Goal: Task Accomplishment & Management: Use online tool/utility

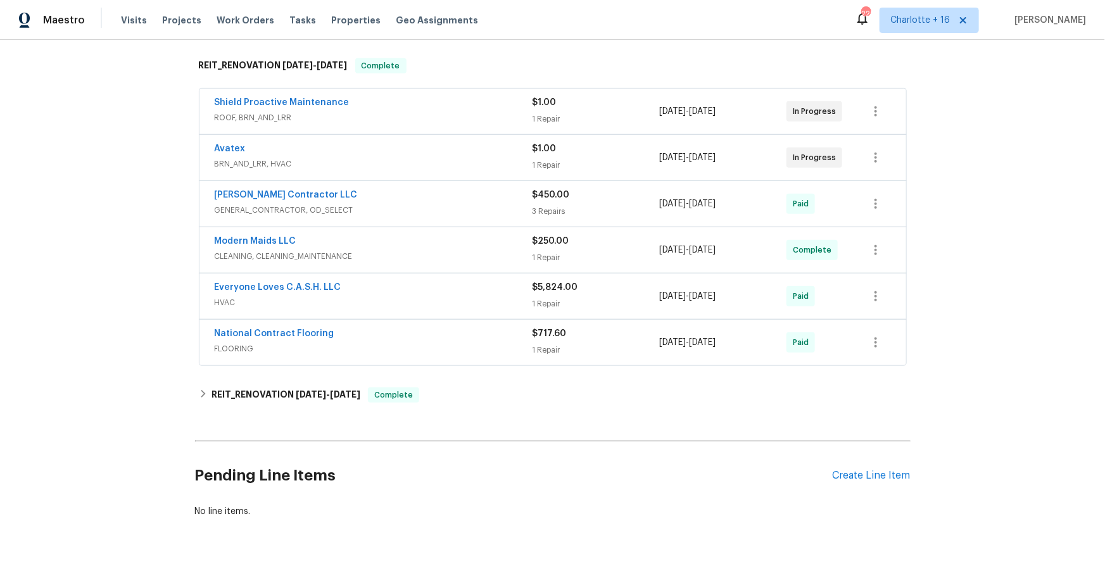
scroll to position [339, 0]
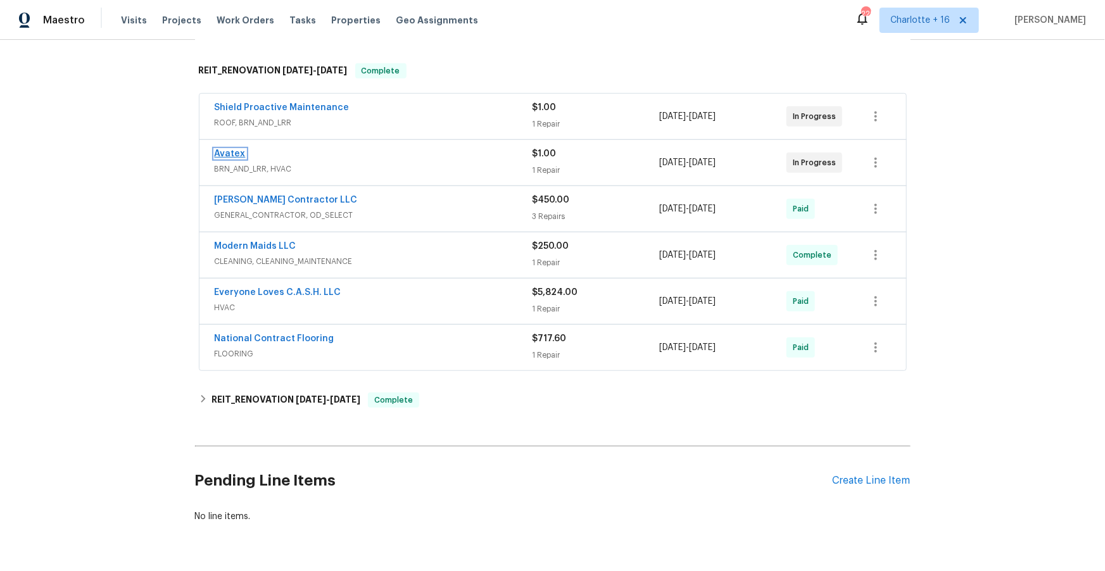
click at [229, 154] on link "Avatex" at bounding box center [230, 154] width 31 height 9
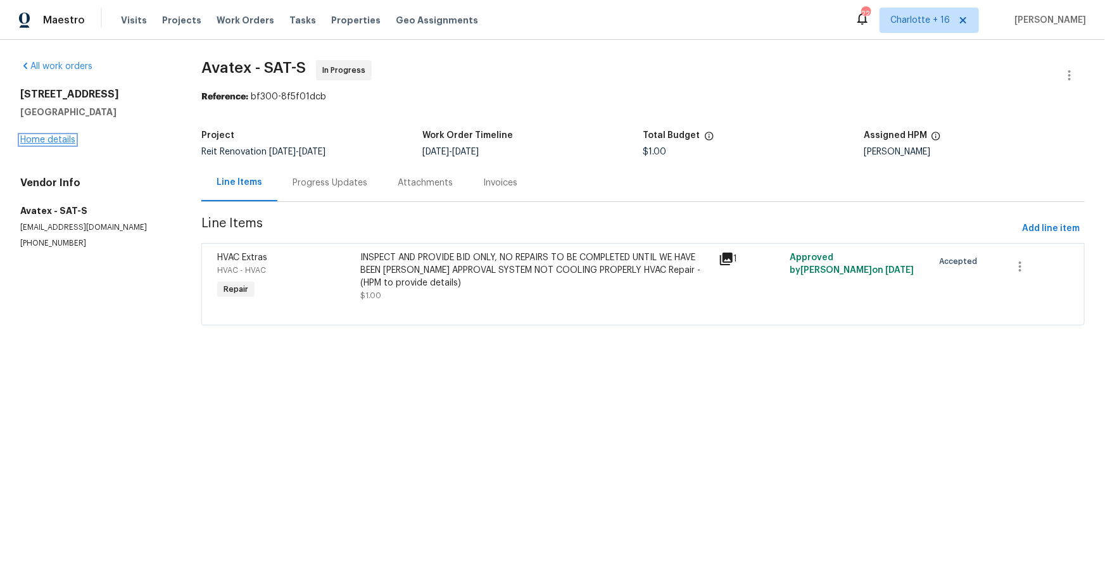
click at [65, 142] on link "Home details" at bounding box center [47, 140] width 55 height 9
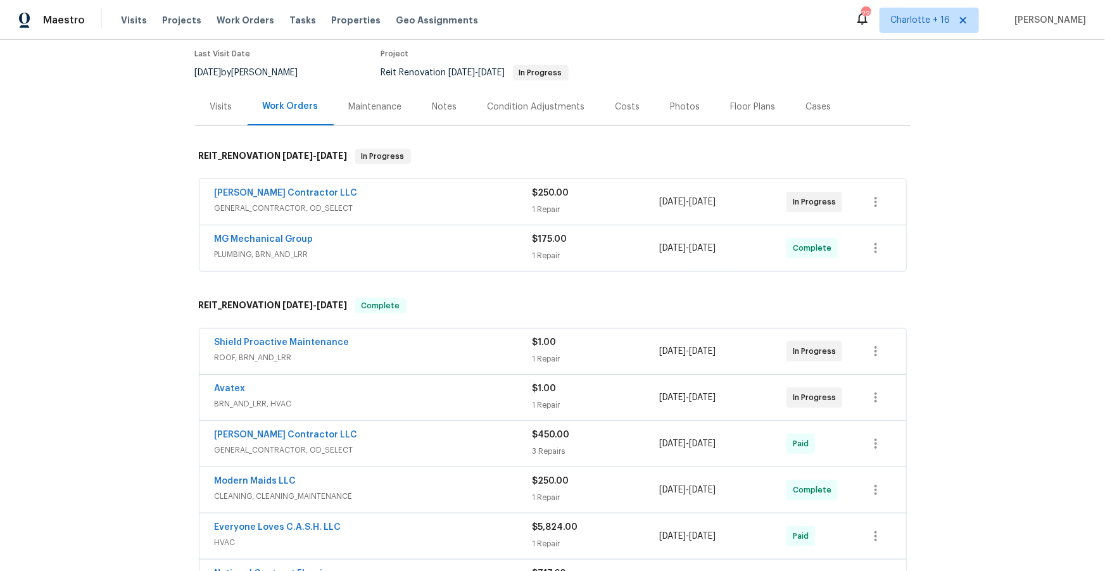
scroll to position [114, 0]
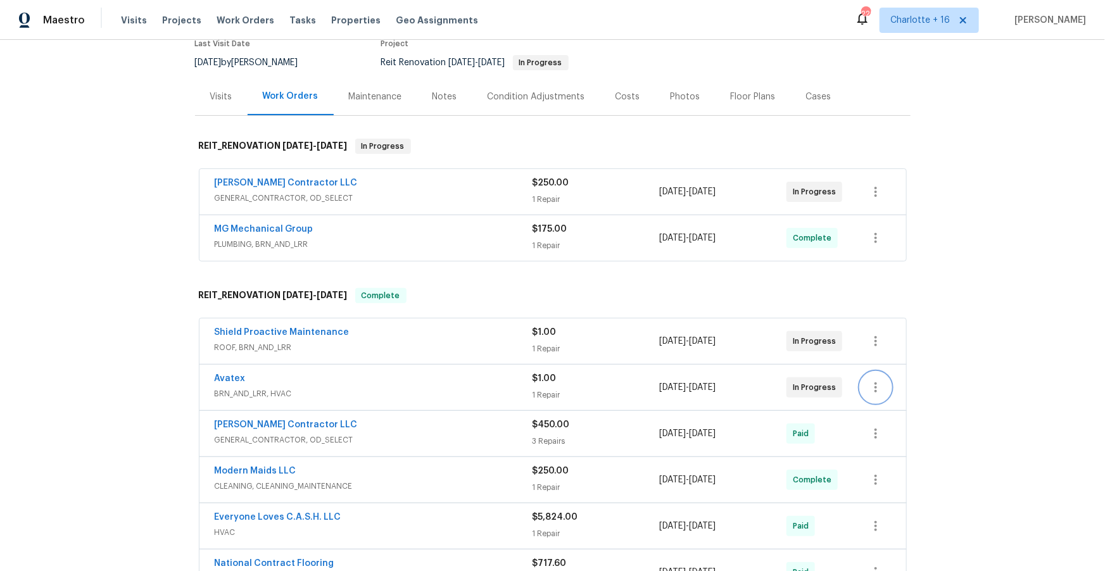
click at [876, 382] on icon "button" at bounding box center [876, 387] width 15 height 15
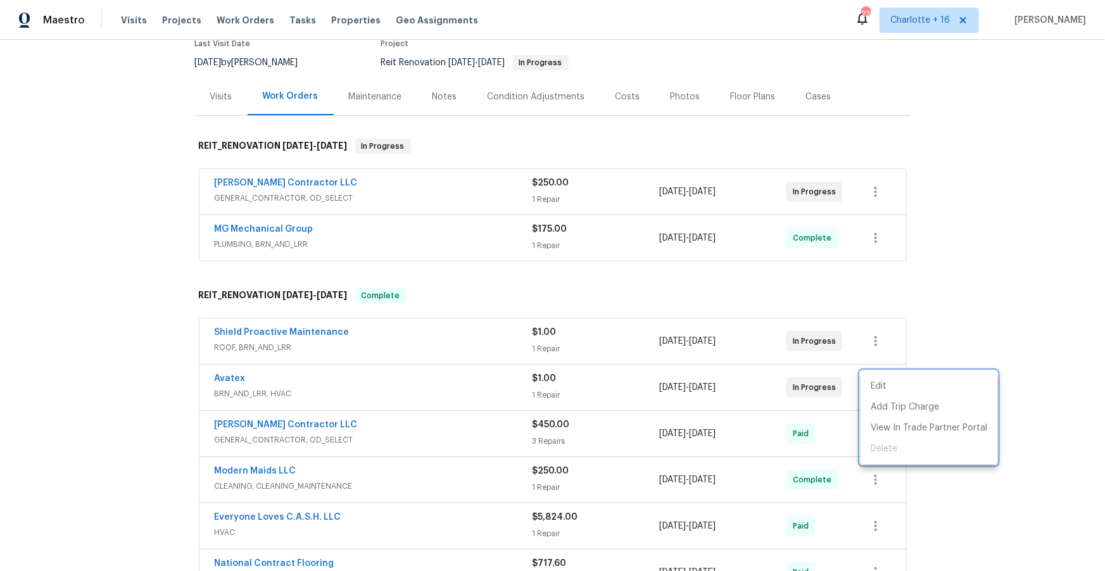
click at [527, 299] on div at bounding box center [552, 285] width 1105 height 571
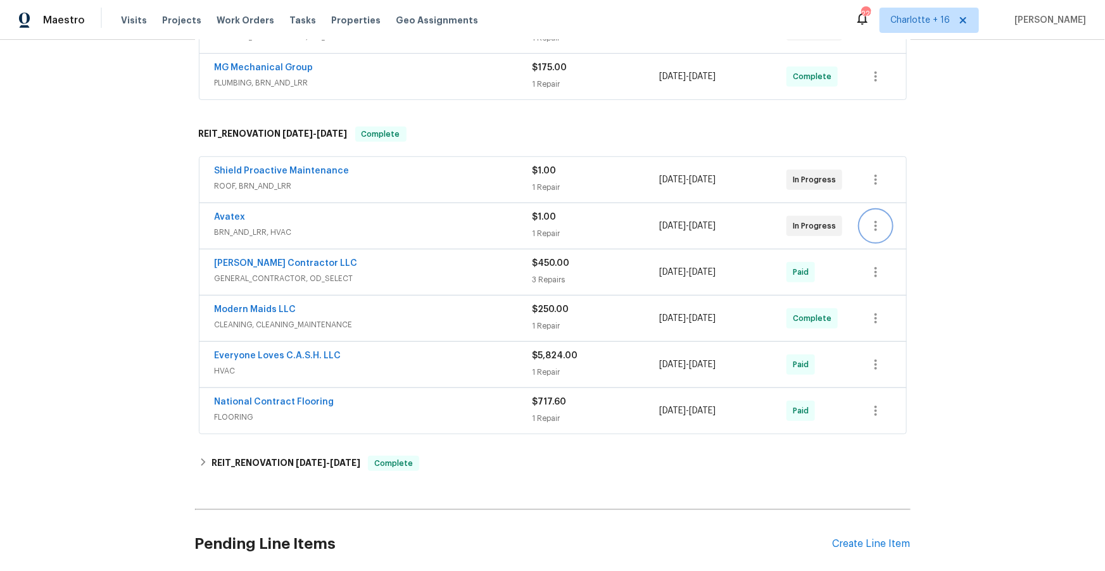
scroll to position [276, 0]
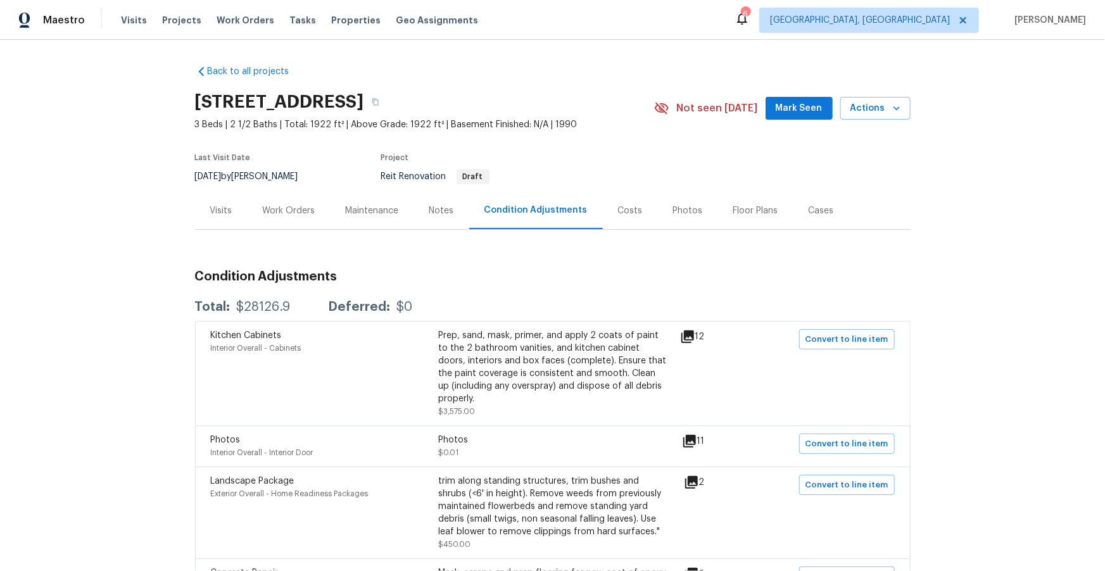
drag, startPoint x: 293, startPoint y: 214, endPoint x: 305, endPoint y: 202, distance: 17.5
click at [293, 214] on div "Work Orders" at bounding box center [289, 211] width 53 height 13
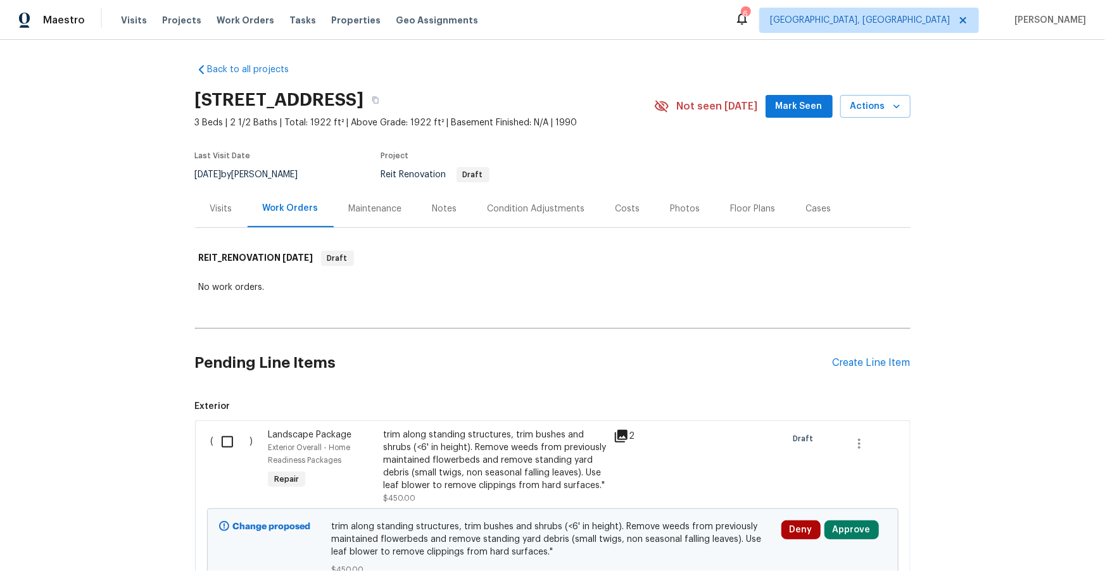
scroll to position [2, 0]
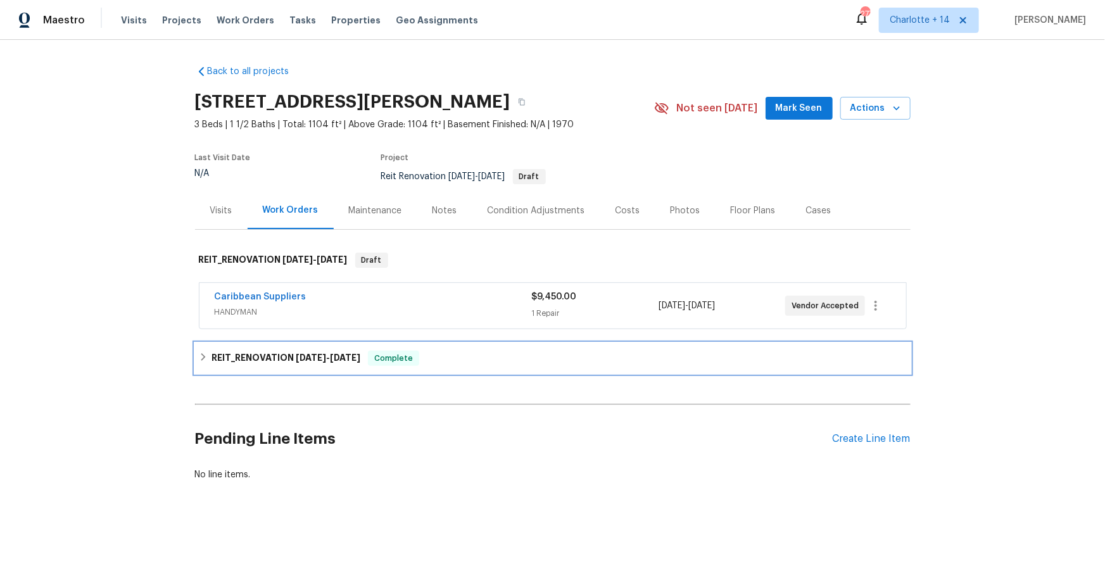
click at [205, 359] on icon at bounding box center [203, 357] width 9 height 9
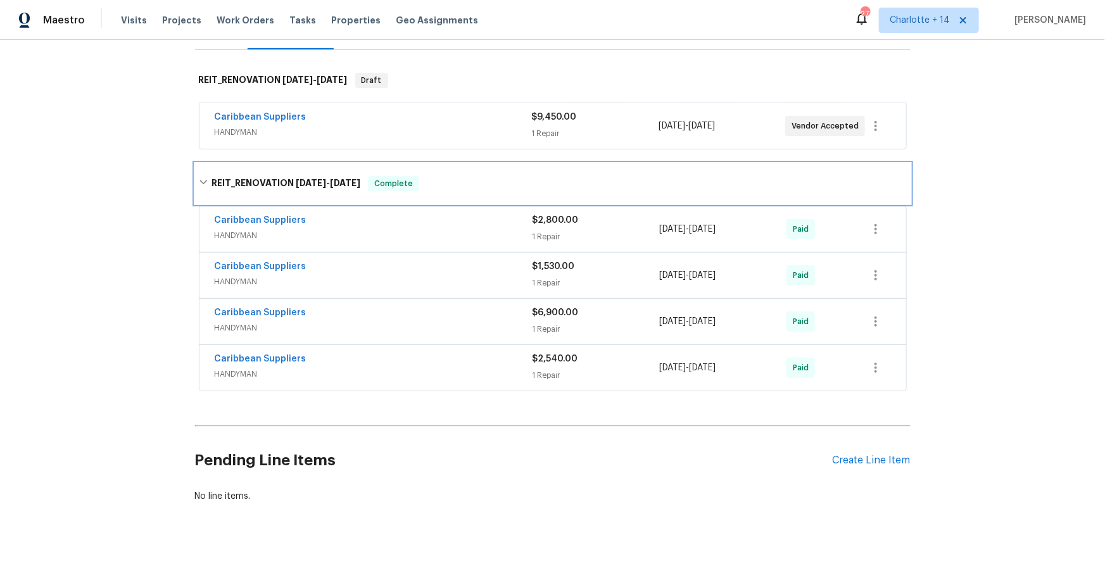
scroll to position [189, 0]
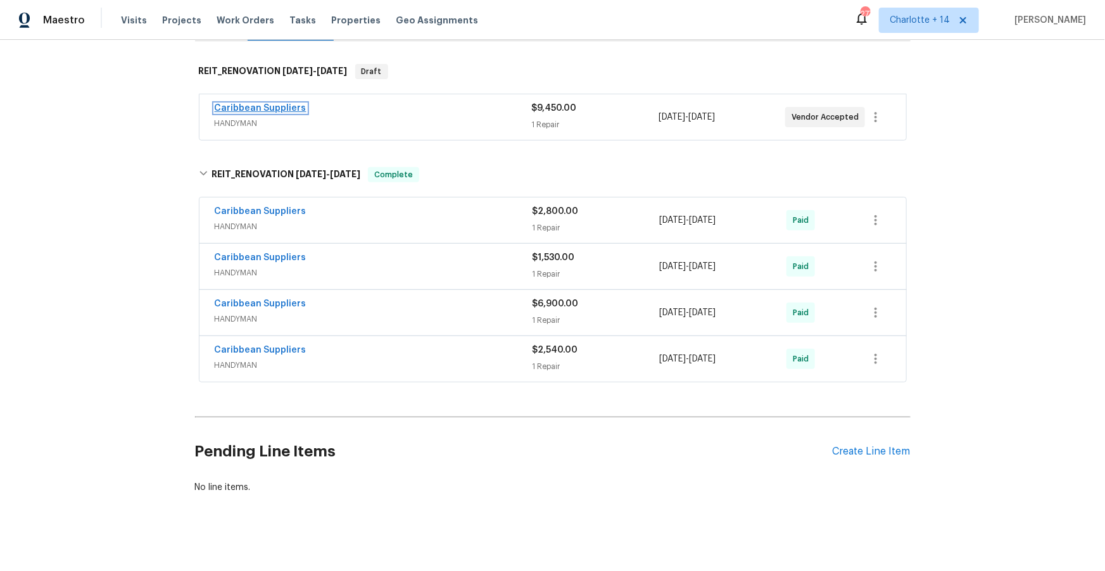
click at [267, 104] on link "Caribbean Suppliers" at bounding box center [261, 108] width 92 height 9
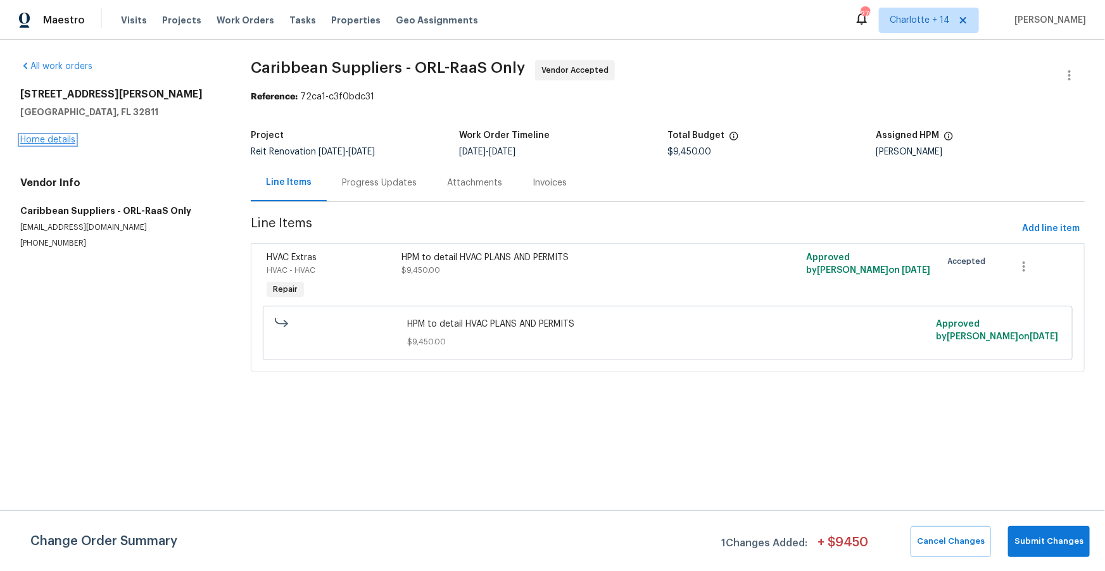
click at [46, 136] on link "Home details" at bounding box center [47, 140] width 55 height 9
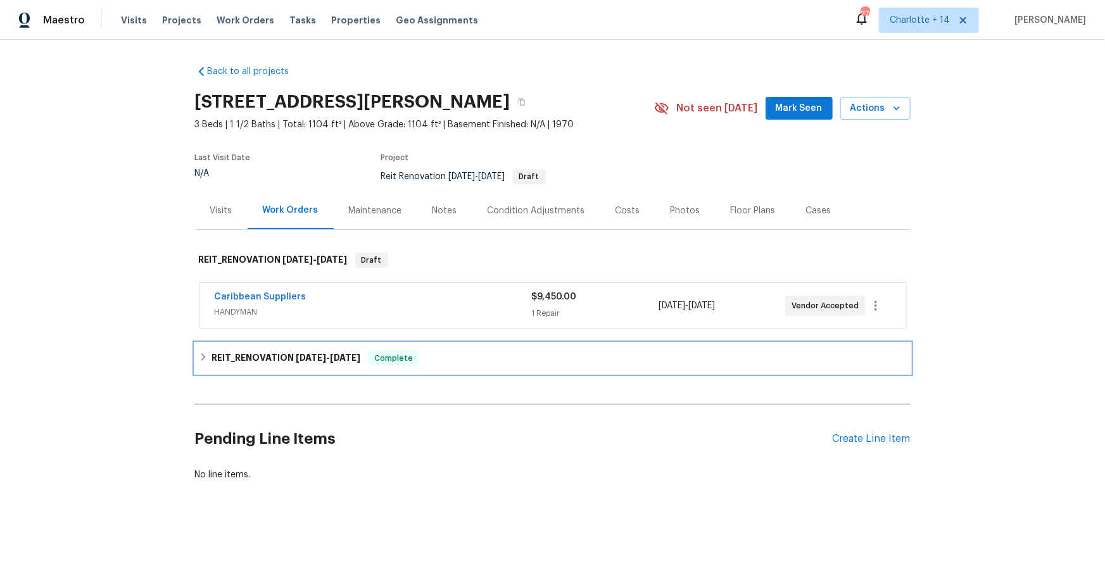
click at [291, 357] on h6 "REIT_RENOVATION 7/8/25 - 8/11/25" at bounding box center [286, 358] width 149 height 15
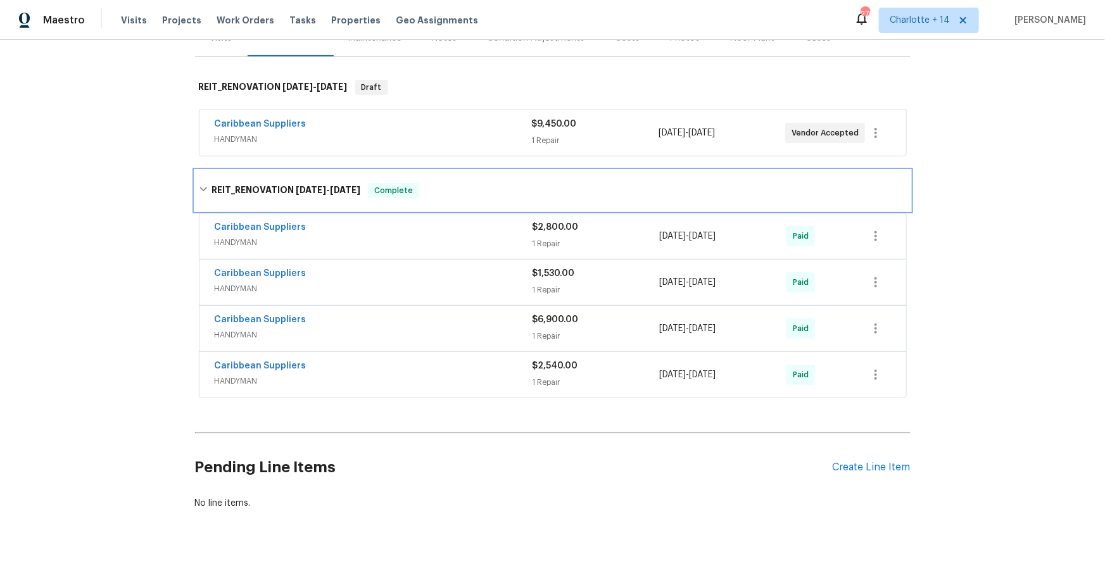
scroll to position [196, 0]
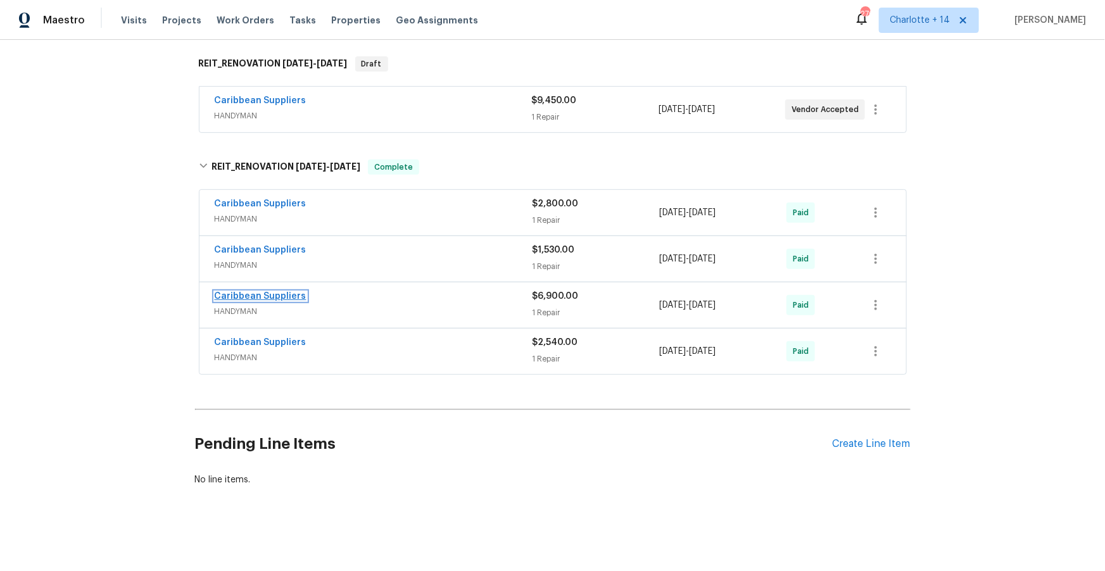
click at [258, 298] on link "Caribbean Suppliers" at bounding box center [261, 296] width 92 height 9
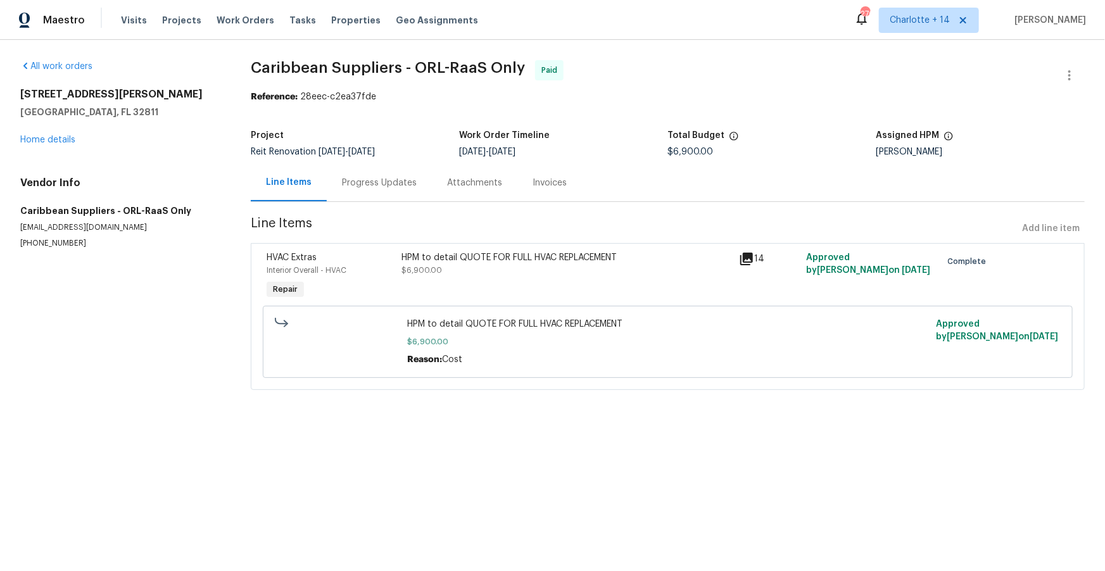
click at [461, 184] on div "Attachments" at bounding box center [474, 183] width 55 height 13
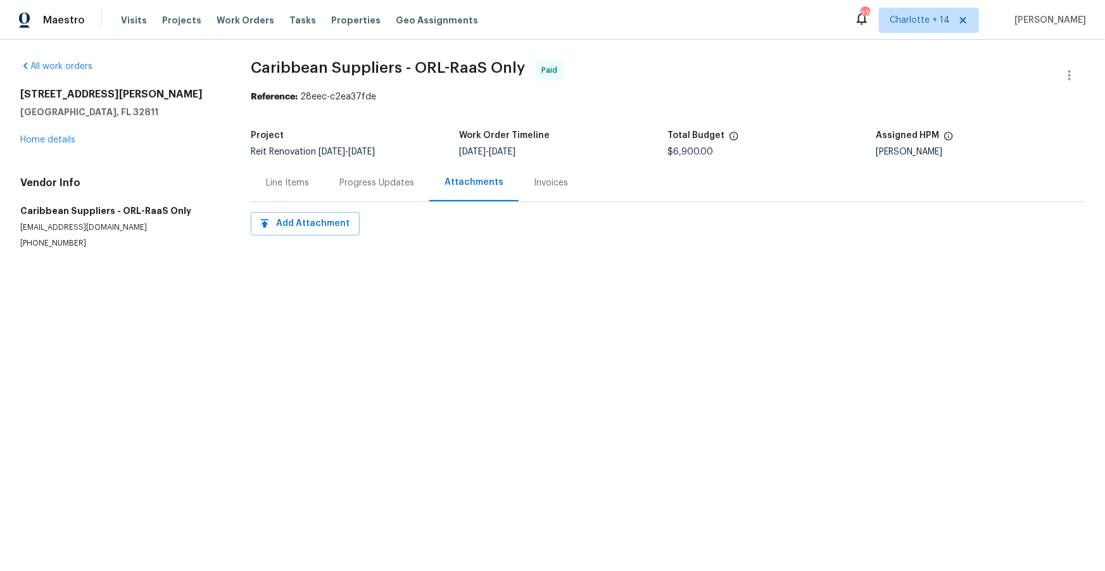
click at [539, 186] on div "Invoices" at bounding box center [551, 183] width 34 height 13
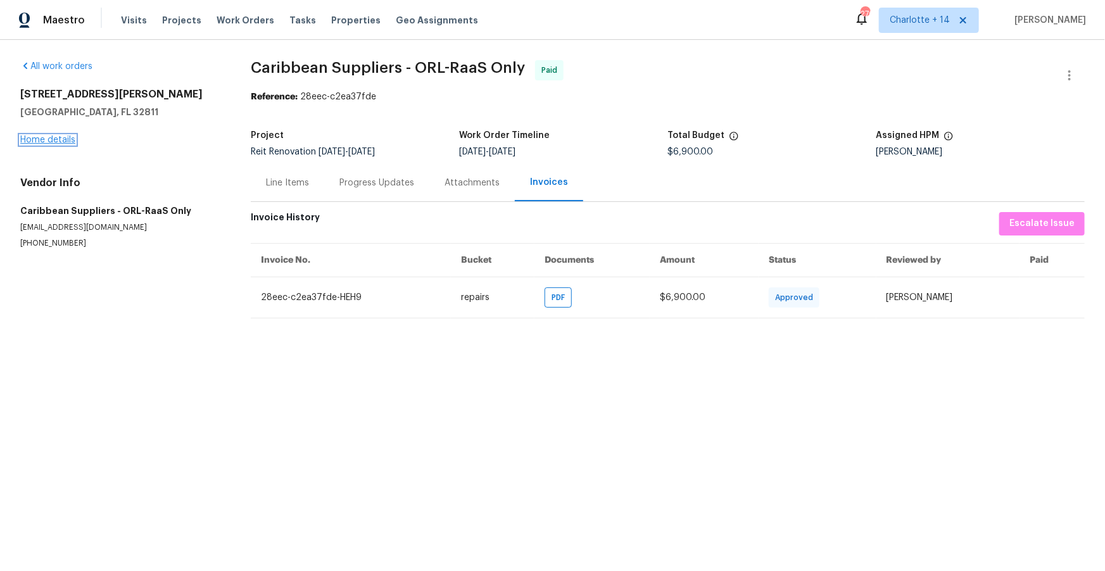
click at [49, 141] on link "Home details" at bounding box center [47, 140] width 55 height 9
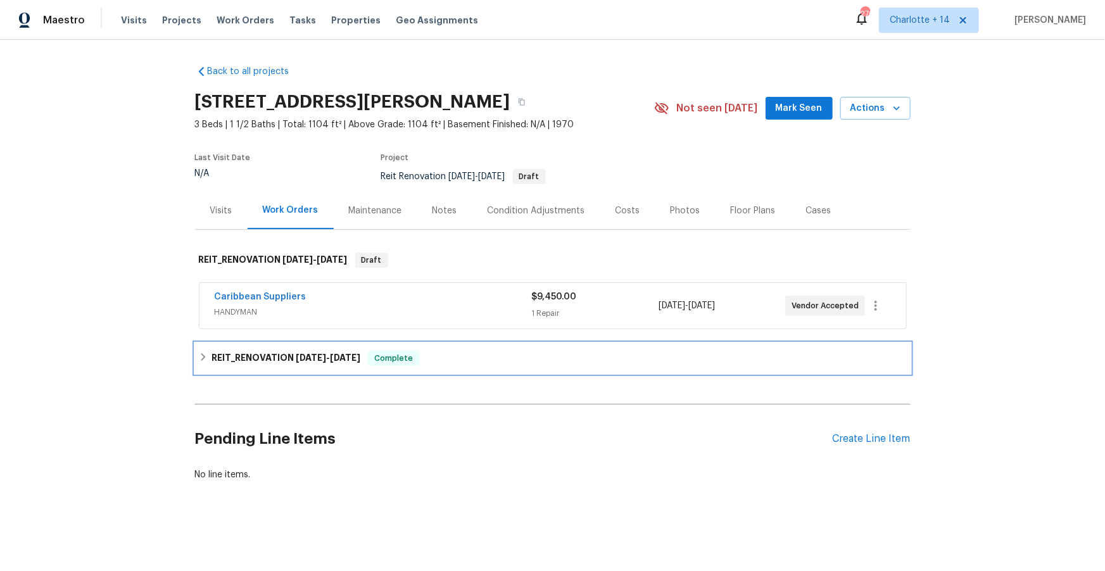
click at [294, 353] on h6 "REIT_RENOVATION 7/8/25 - 8/11/25" at bounding box center [286, 358] width 149 height 15
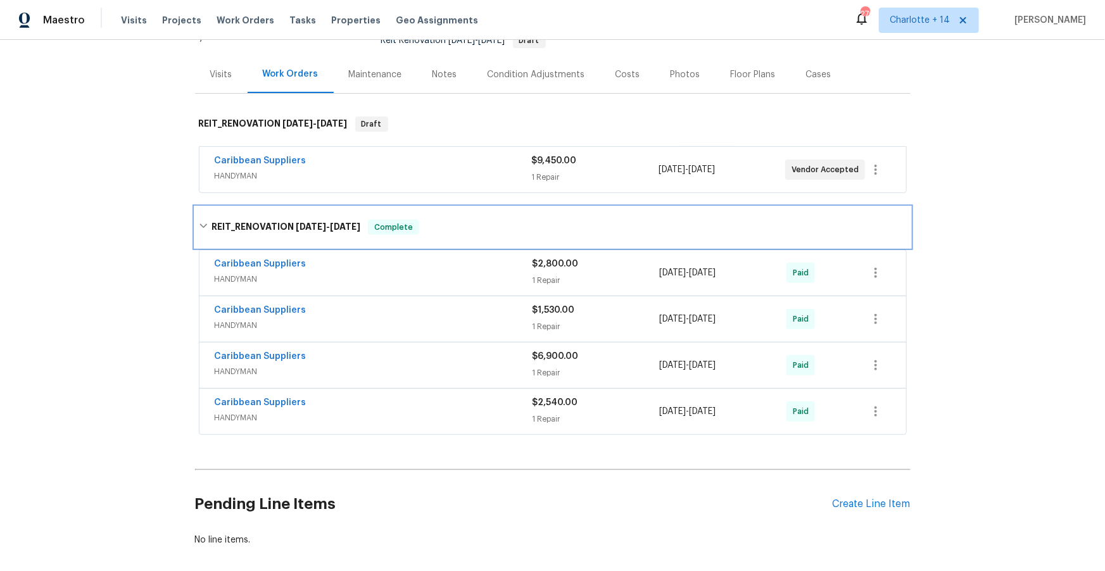
scroll to position [196, 0]
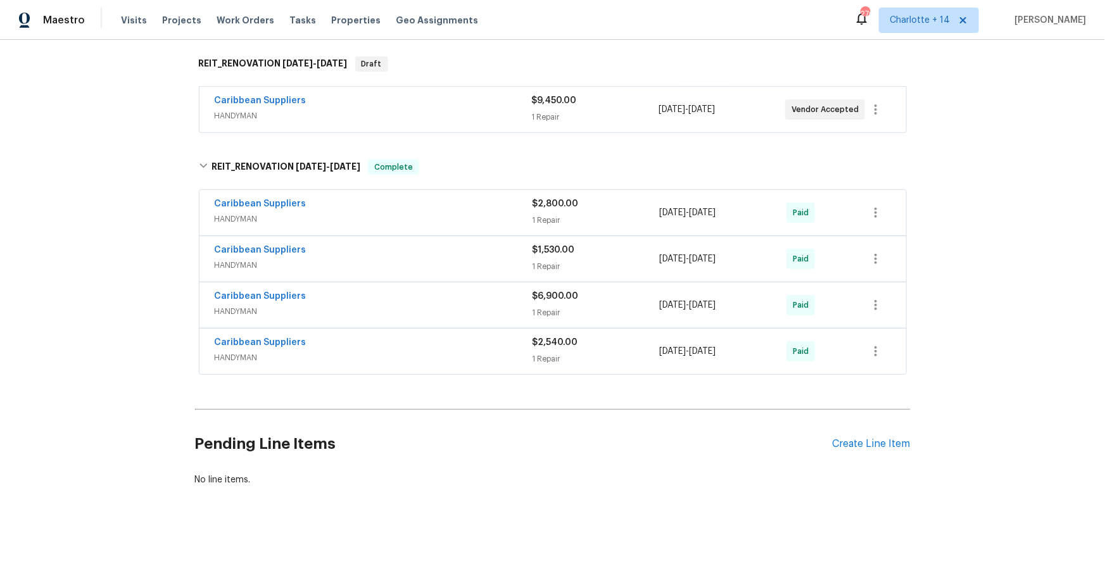
click at [546, 344] on span "$2,540.00" at bounding box center [556, 342] width 46 height 9
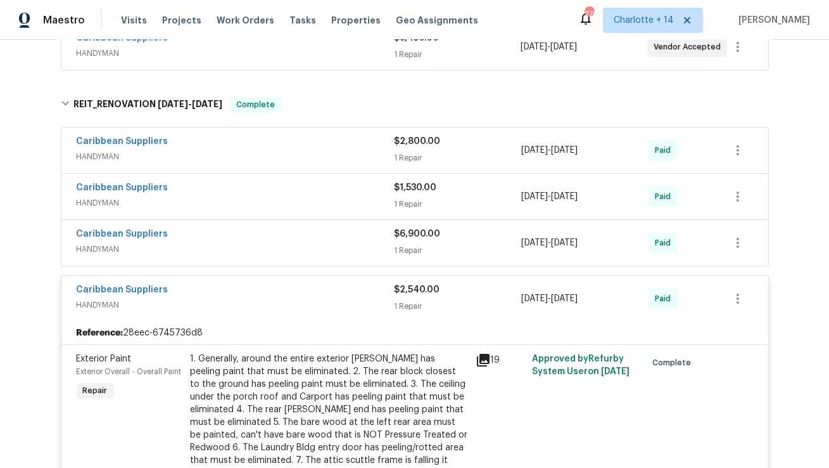
scroll to position [314, 0]
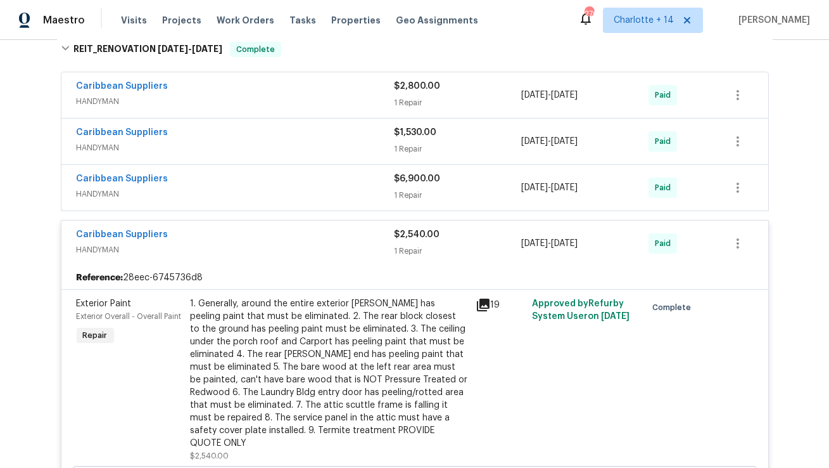
click at [272, 241] on div "Caribbean Suppliers" at bounding box center [236, 235] width 318 height 15
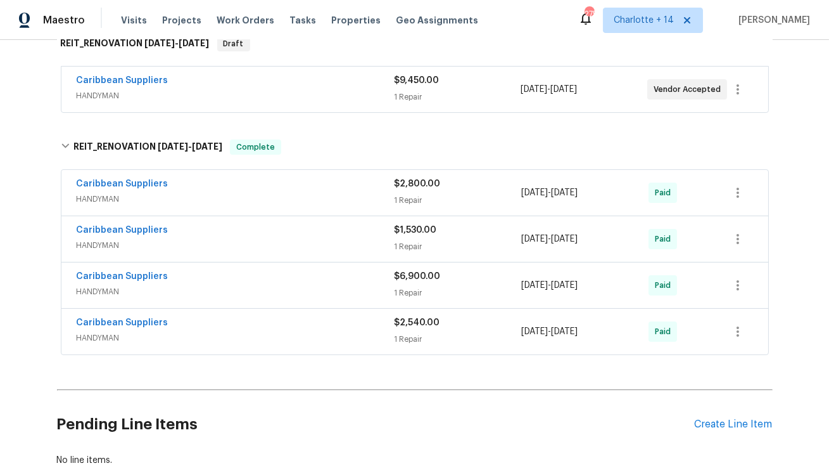
scroll to position [217, 0]
click at [140, 322] on link "Caribbean Suppliers" at bounding box center [123, 321] width 92 height 9
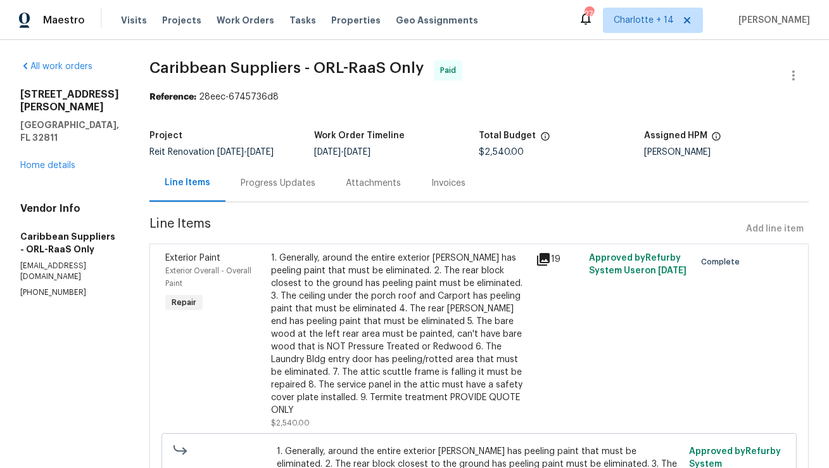
drag, startPoint x: 362, startPoint y: 184, endPoint x: 344, endPoint y: 208, distance: 30.8
click at [363, 184] on div "Attachments" at bounding box center [374, 182] width 86 height 37
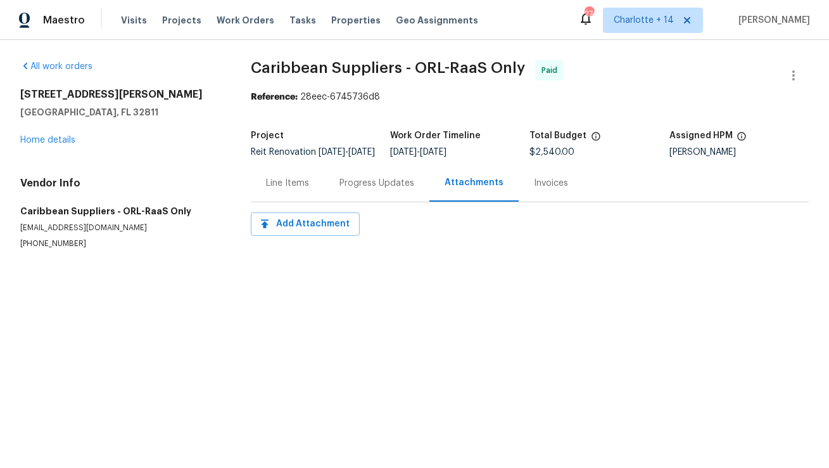
drag, startPoint x: 557, startPoint y: 179, endPoint x: 543, endPoint y: 188, distance: 16.2
click at [554, 181] on div "Invoices" at bounding box center [551, 182] width 65 height 37
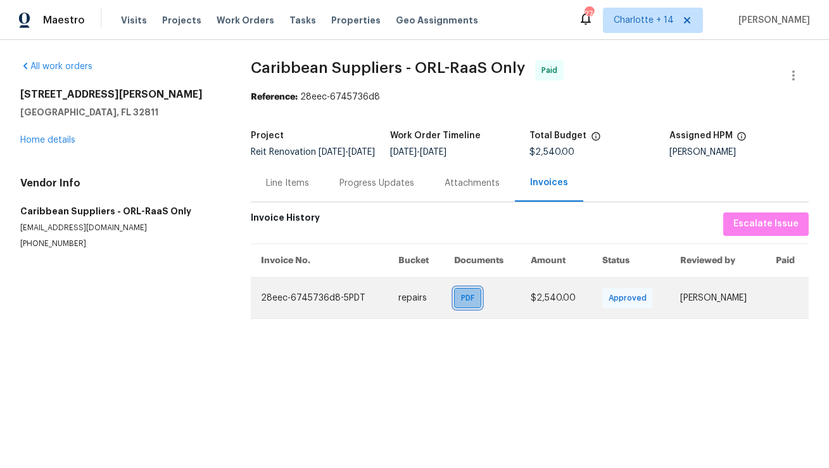
click at [456, 308] on div "PDF" at bounding box center [467, 298] width 27 height 20
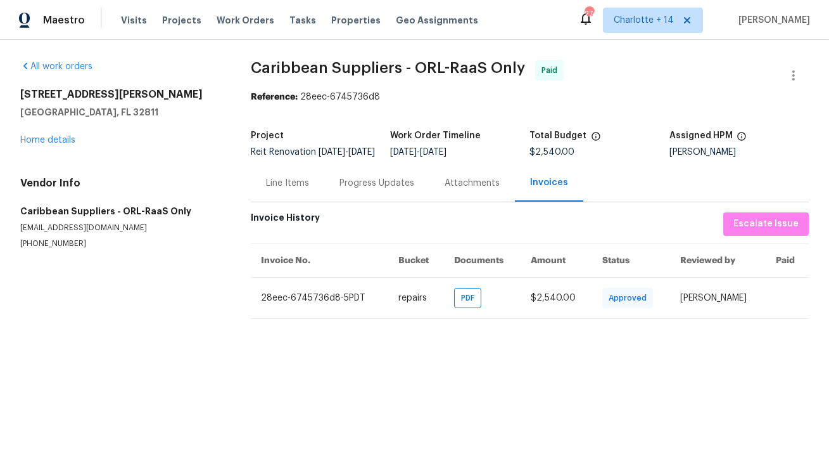
click at [50, 148] on div "All work orders 4827 Elese St Orlando, FL 32811 Home details Vendor Info Caribb…" at bounding box center [120, 154] width 200 height 189
click at [54, 142] on link "Home details" at bounding box center [47, 140] width 55 height 9
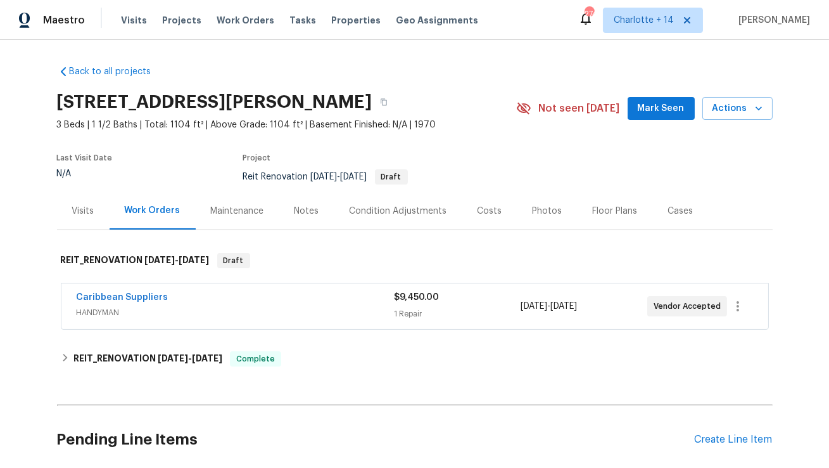
scroll to position [4, 0]
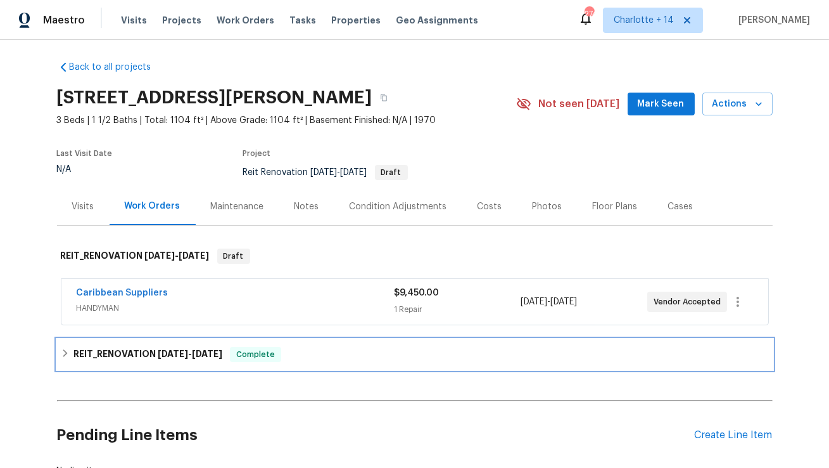
click at [167, 358] on h6 "REIT_RENOVATION 7/8/25 - 8/11/25" at bounding box center [147, 354] width 149 height 15
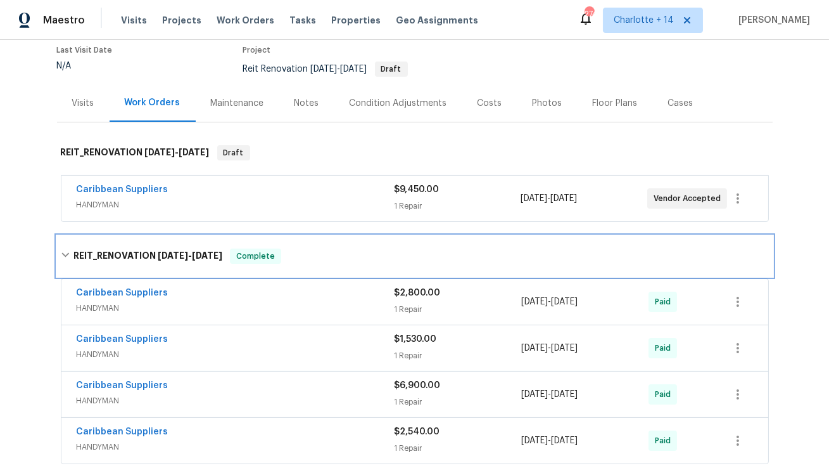
scroll to position [110, 0]
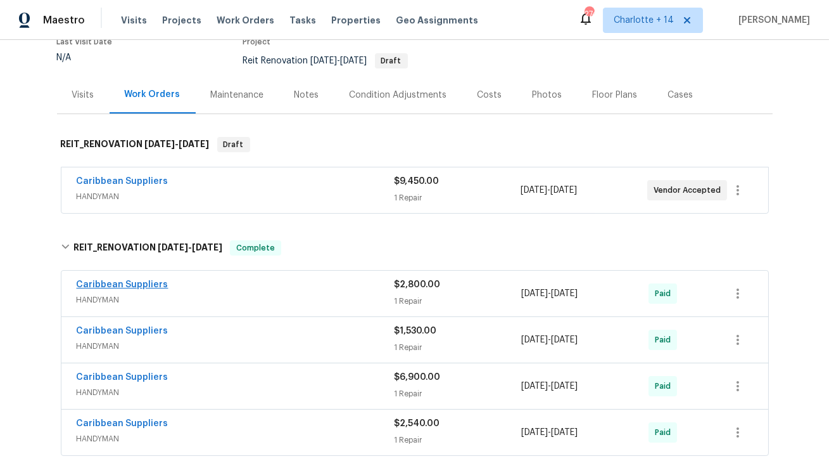
click at [127, 291] on div "Caribbean Suppliers HANDYMAN" at bounding box center [236, 292] width 318 height 28
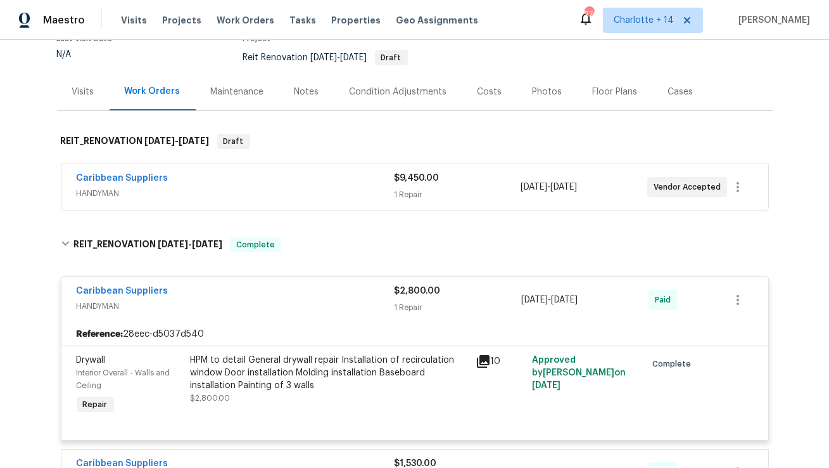
scroll to position [164, 0]
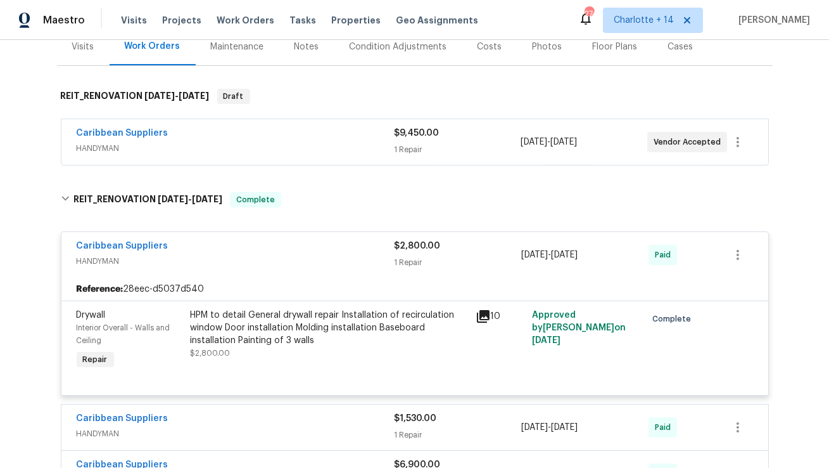
click at [280, 249] on div "Caribbean Suppliers" at bounding box center [236, 246] width 318 height 15
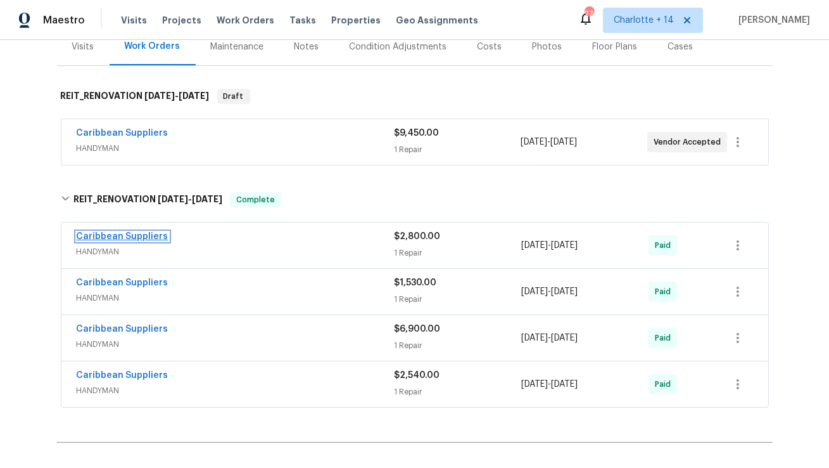
click at [135, 239] on link "Caribbean Suppliers" at bounding box center [123, 236] width 92 height 9
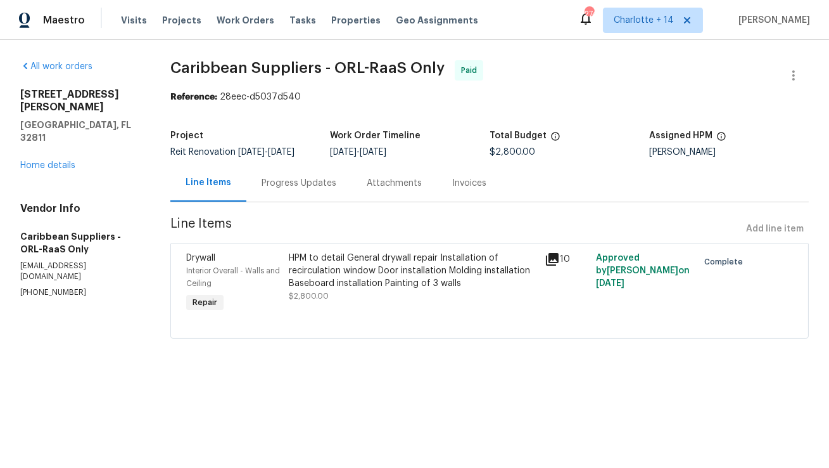
click at [467, 181] on div "Invoices" at bounding box center [469, 183] width 34 height 13
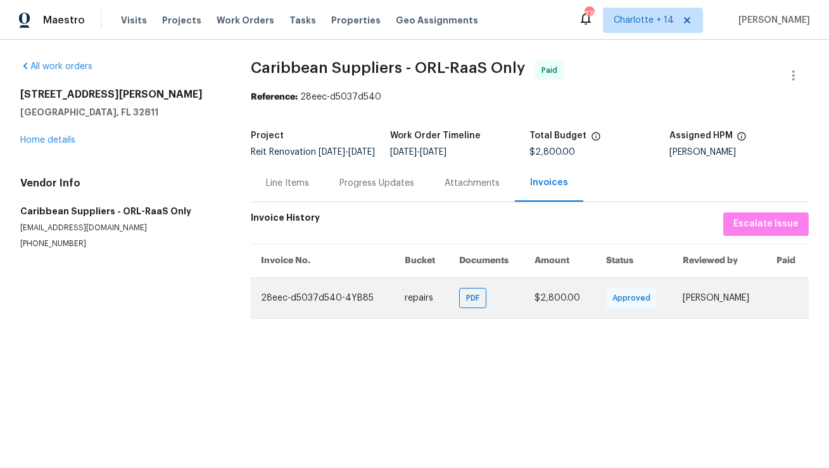
click at [449, 309] on td "PDF" at bounding box center [486, 297] width 75 height 41
click at [466, 304] on span "PDF" at bounding box center [475, 297] width 18 height 13
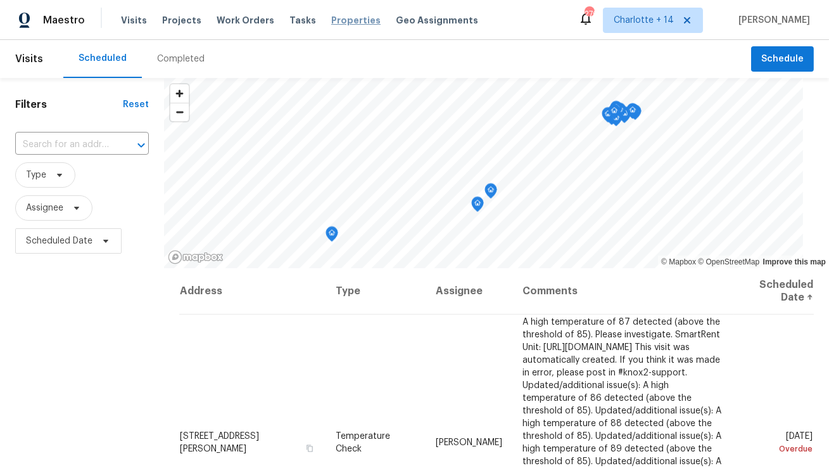
click at [351, 21] on span "Properties" at bounding box center [355, 20] width 49 height 13
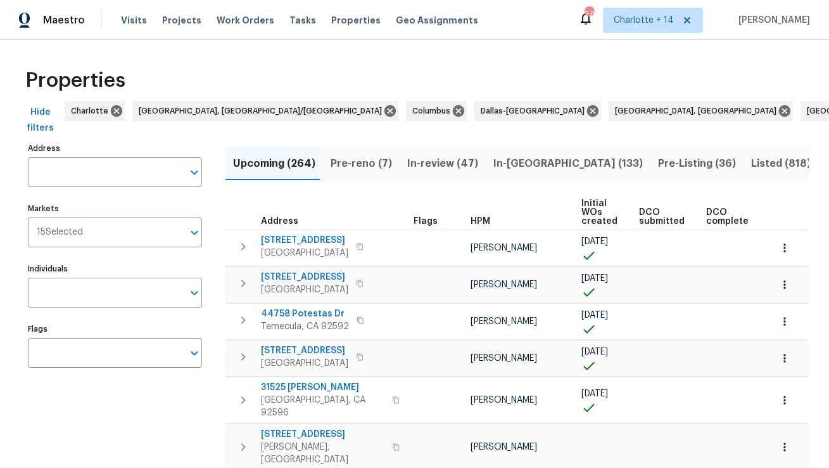
click at [89, 172] on input "Address" at bounding box center [105, 172] width 155 height 30
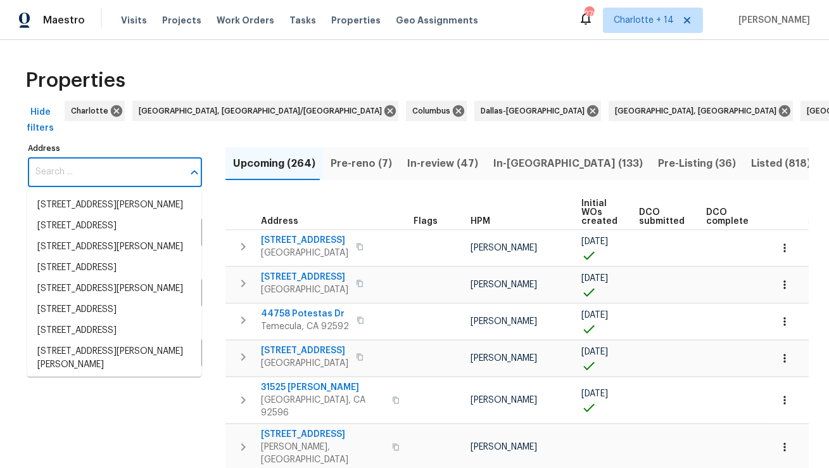
paste input "[STREET_ADDRESS]"
type input "[STREET_ADDRESS]"
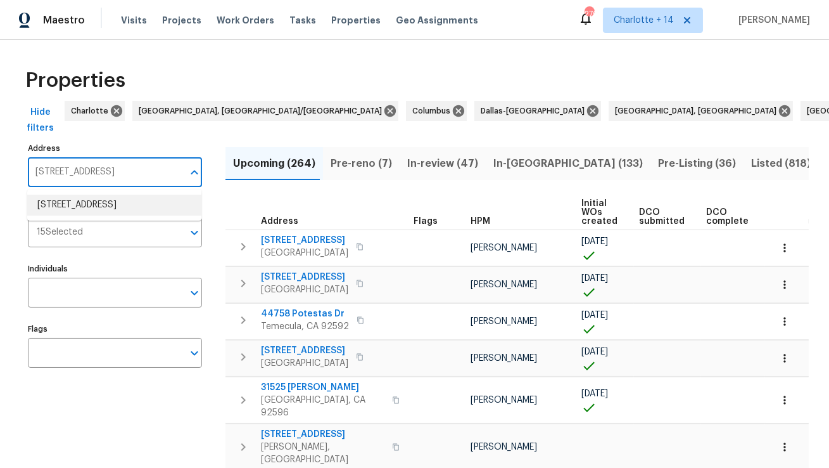
click at [89, 204] on li "639 E Pacific St Carson CA 90745" at bounding box center [114, 204] width 174 height 21
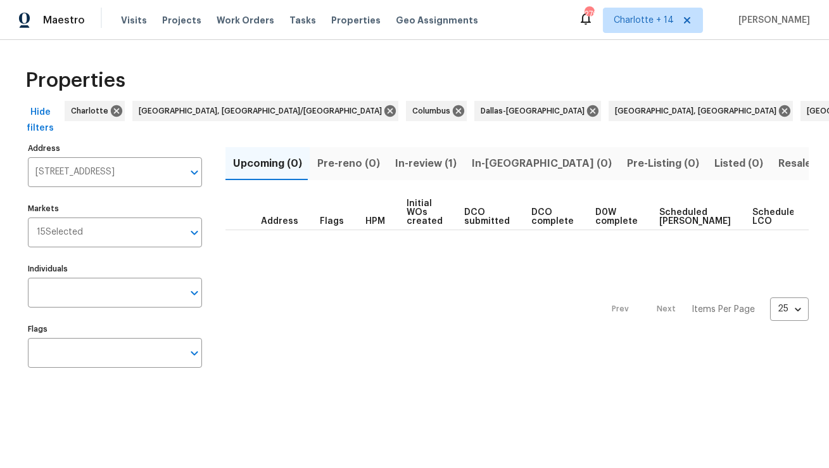
click at [421, 165] on span "In-review (1)" at bounding box center [425, 164] width 61 height 18
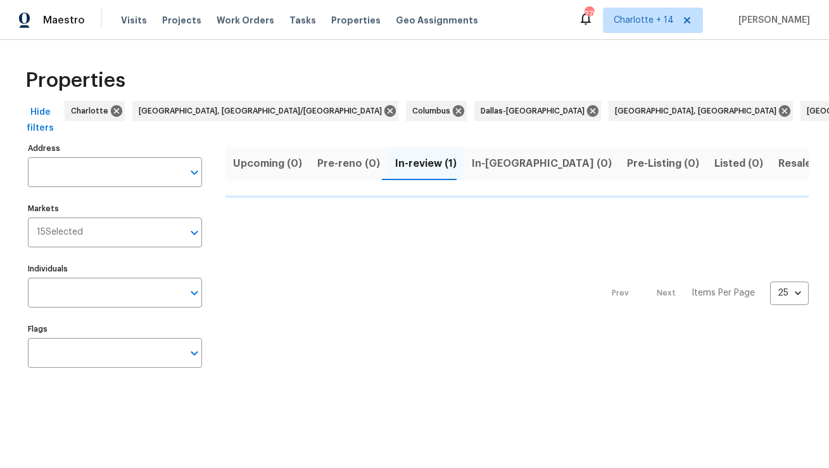
type input "639 E Pacific St Carson CA 90745"
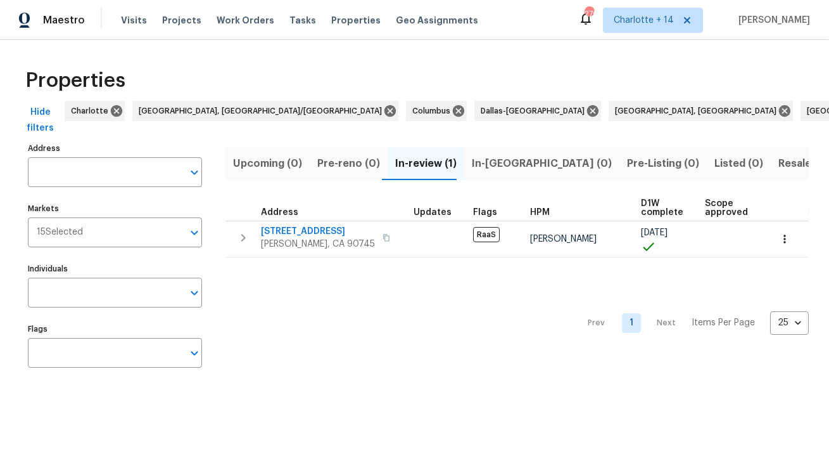
type input "639 E Pacific St Carson CA 90745"
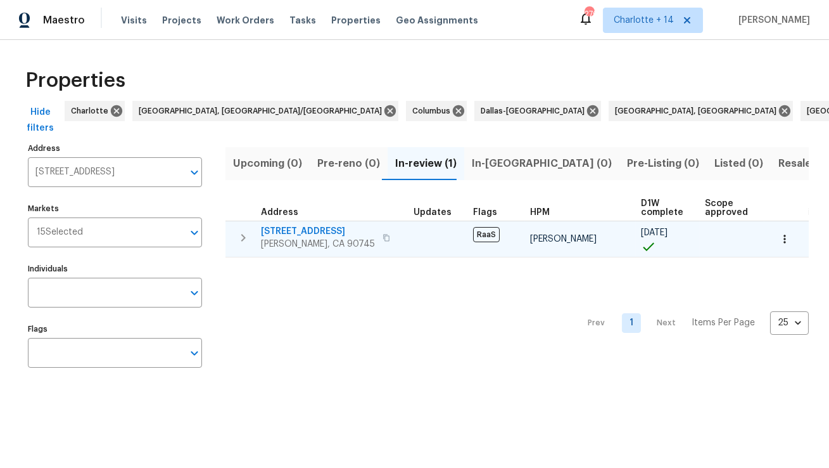
click at [291, 231] on span "639 E Pacific St" at bounding box center [318, 231] width 114 height 13
click at [293, 229] on span "639 E Pacific St" at bounding box center [318, 231] width 114 height 13
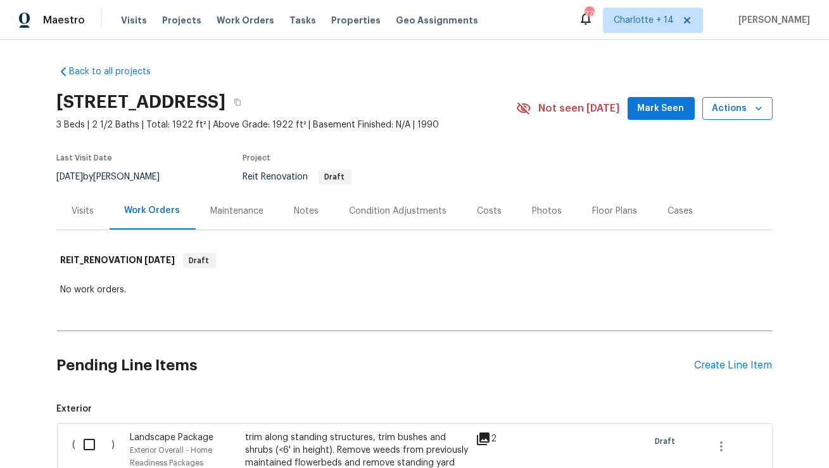
click at [763, 112] on icon "button" at bounding box center [759, 108] width 13 height 13
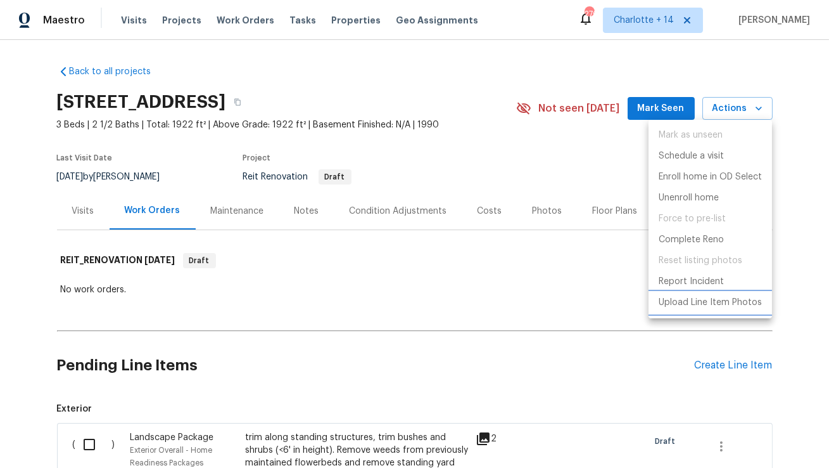
click at [684, 301] on p "Upload Line Item Photos" at bounding box center [710, 302] width 103 height 13
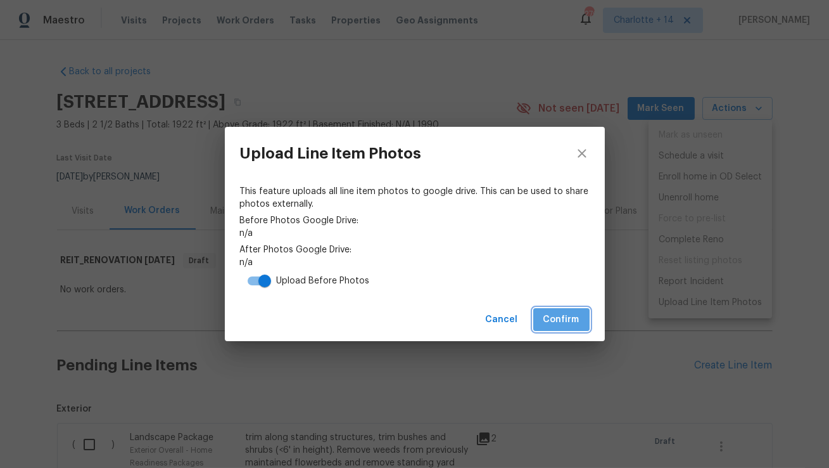
click at [561, 316] on span "Confirm" at bounding box center [562, 320] width 36 height 16
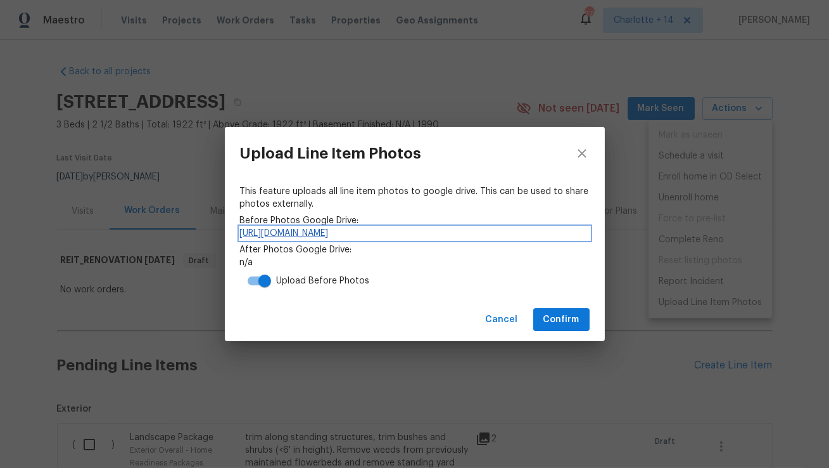
click at [504, 231] on link "[URL][DOMAIN_NAME]" at bounding box center [415, 233] width 350 height 13
